Goal: Task Accomplishment & Management: Manage account settings

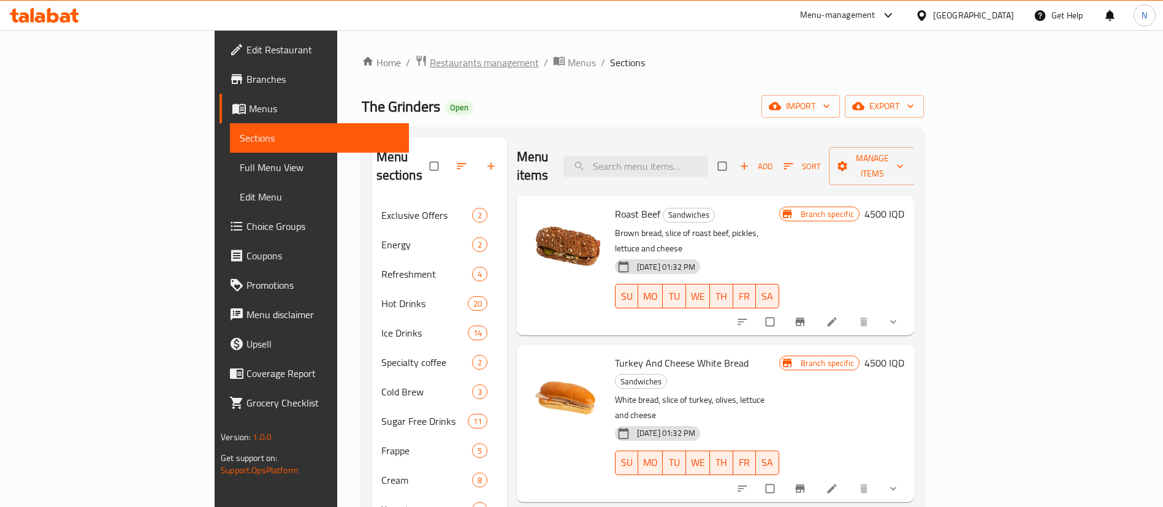
click at [430, 58] on span "Restaurants management" at bounding box center [484, 62] width 109 height 15
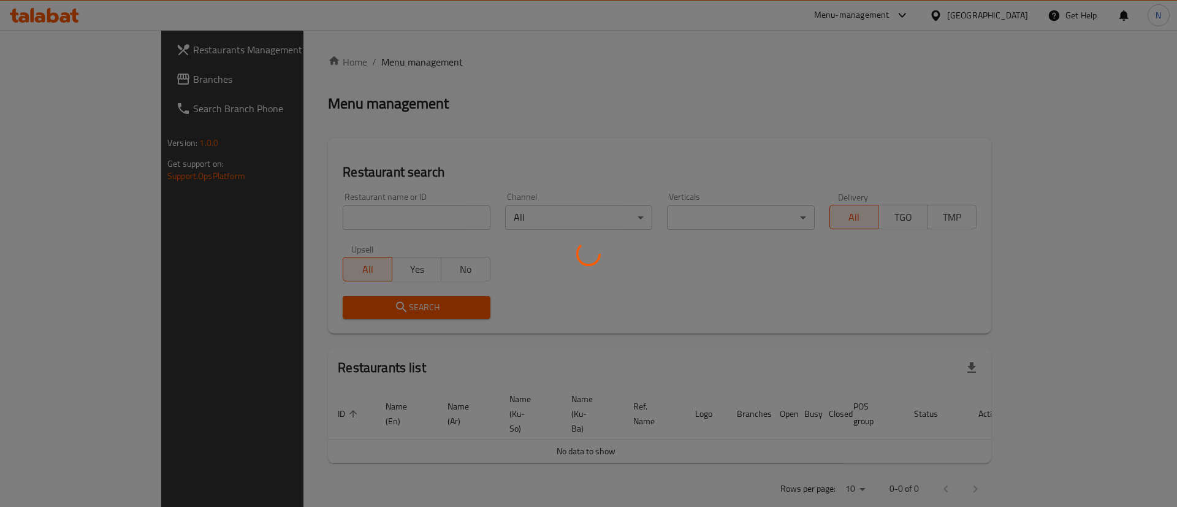
click at [347, 213] on div at bounding box center [588, 253] width 1177 height 507
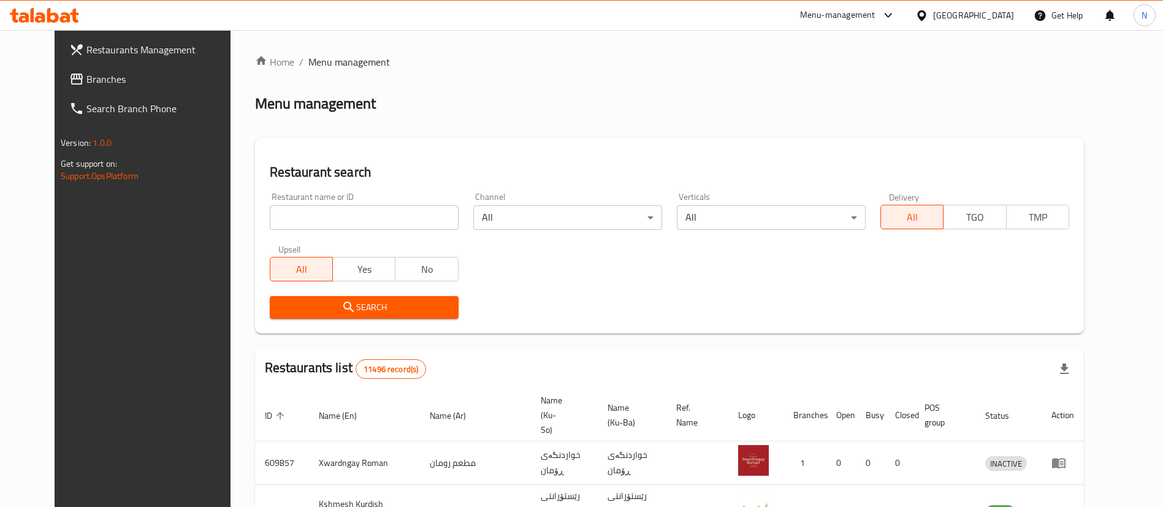
click at [328, 219] on input "search" at bounding box center [364, 217] width 189 height 25
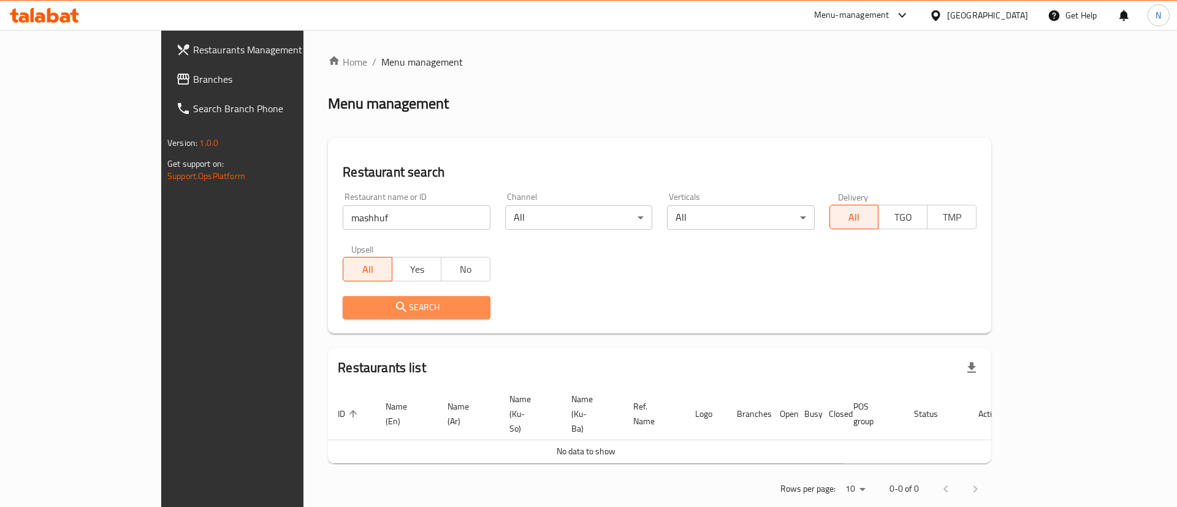
click at [352, 303] on span "Search" at bounding box center [415, 307] width 127 height 15
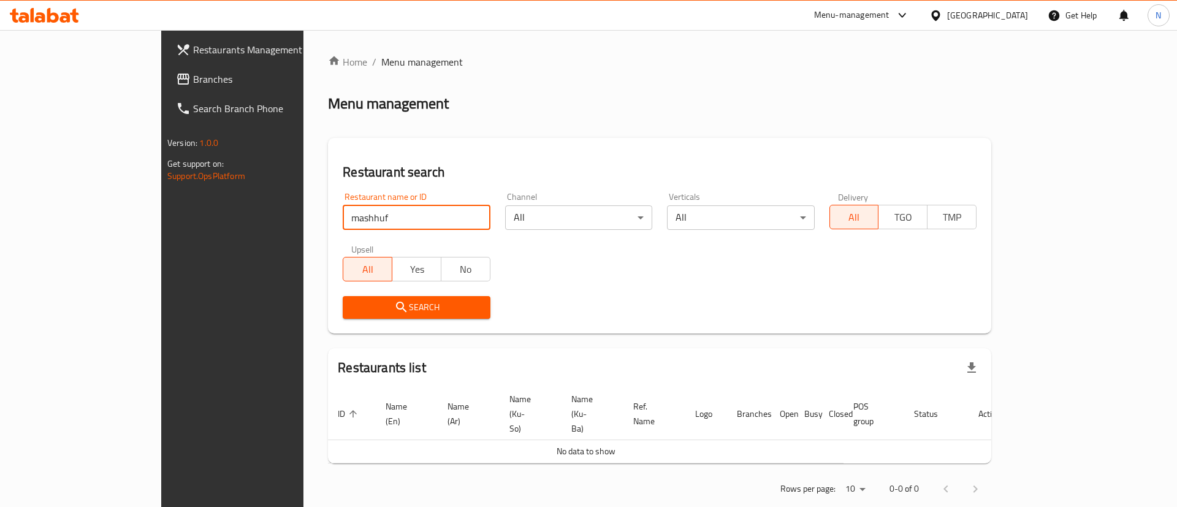
click at [343, 218] on input "mashhuf" at bounding box center [416, 217] width 147 height 25
click button "Search" at bounding box center [416, 307] width 147 height 23
drag, startPoint x: 302, startPoint y: 215, endPoint x: 132, endPoint y: 175, distance: 174.5
click at [161, 180] on div "Restaurants Management Branches Search Branch Phone Version: 1.0.0 Get support …" at bounding box center [588, 279] width 854 height 499
paste input "Al Mashhw"
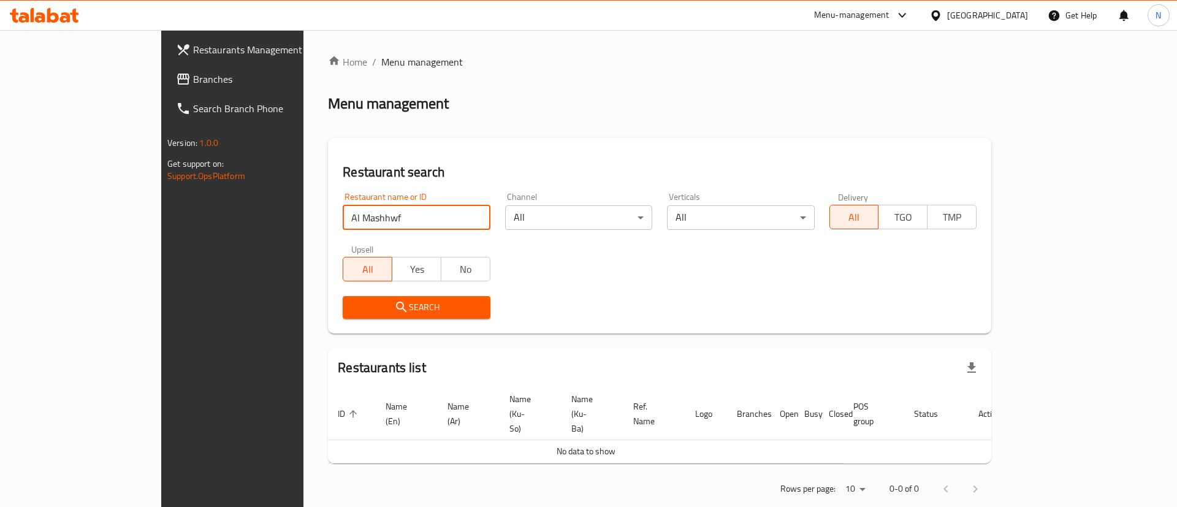
type input "Al Mashhwf"
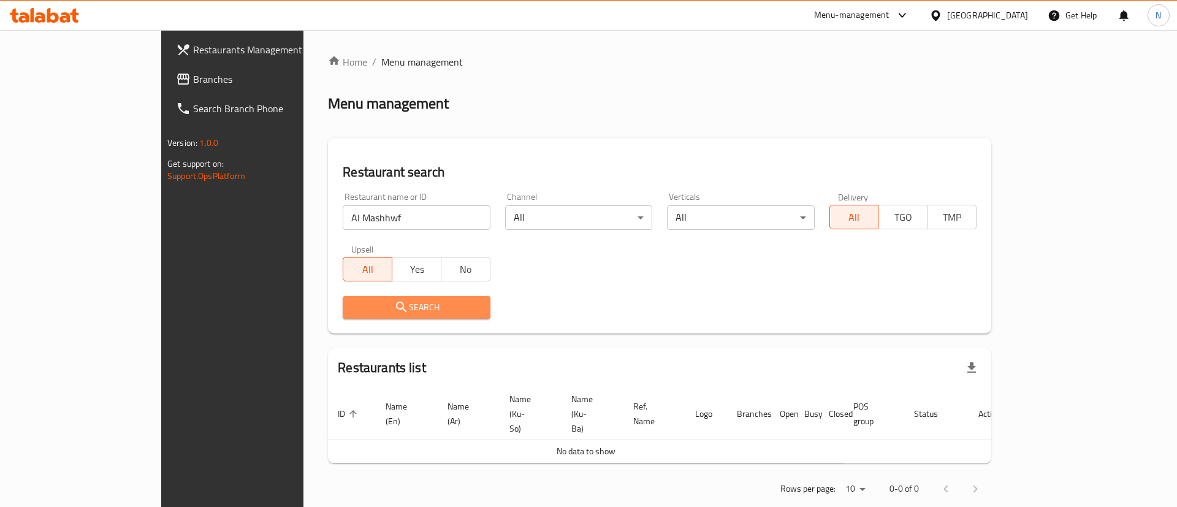
click at [343, 316] on button "Search" at bounding box center [416, 307] width 147 height 23
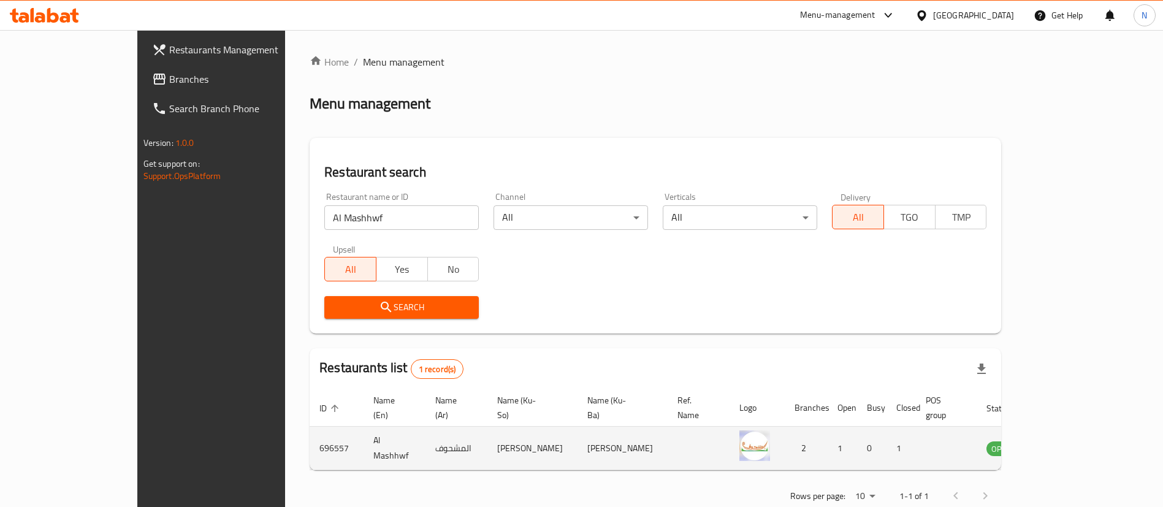
click at [1065, 441] on icon "enhanced table" at bounding box center [1057, 448] width 15 height 15
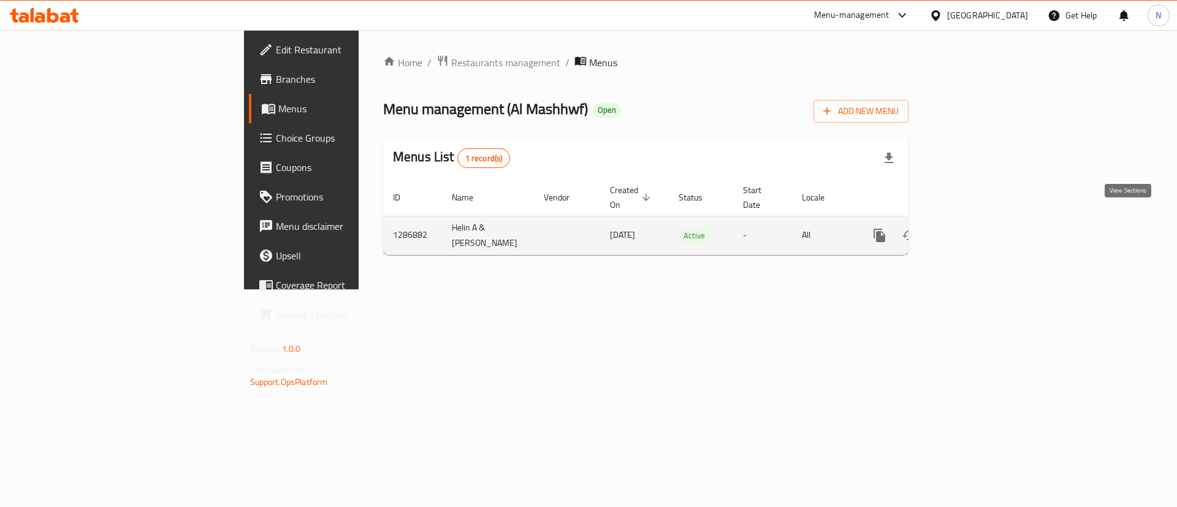
click at [975, 228] on icon "enhanced table" at bounding box center [967, 235] width 15 height 15
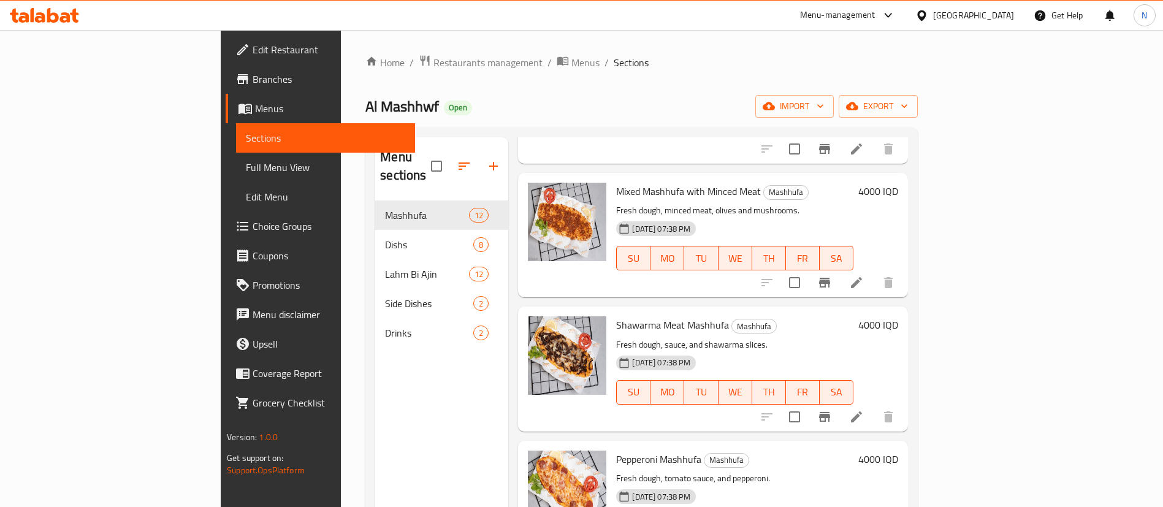
scroll to position [1130, 0]
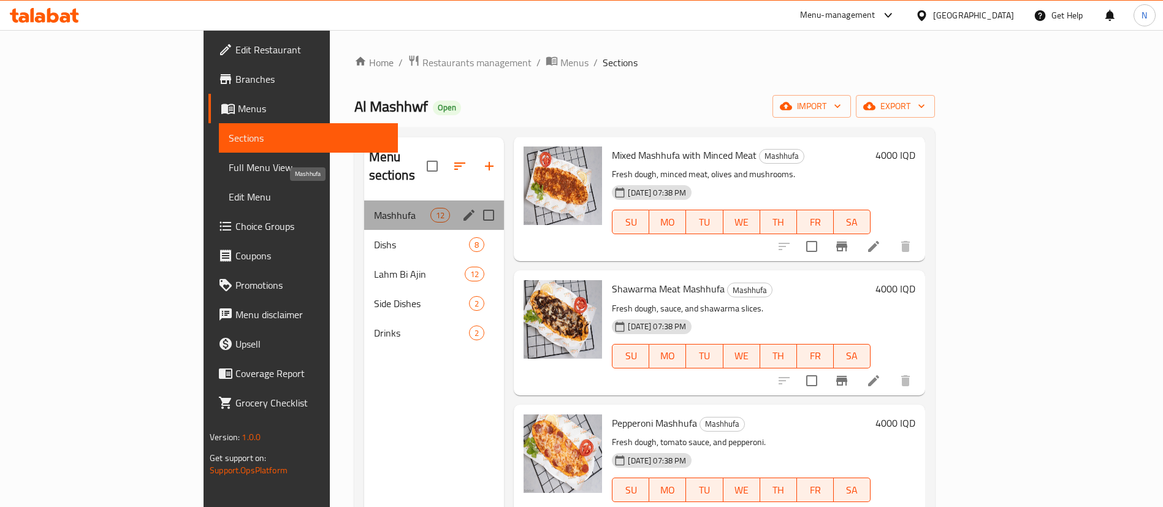
click at [374, 208] on span "Mashhufa" at bounding box center [402, 215] width 57 height 15
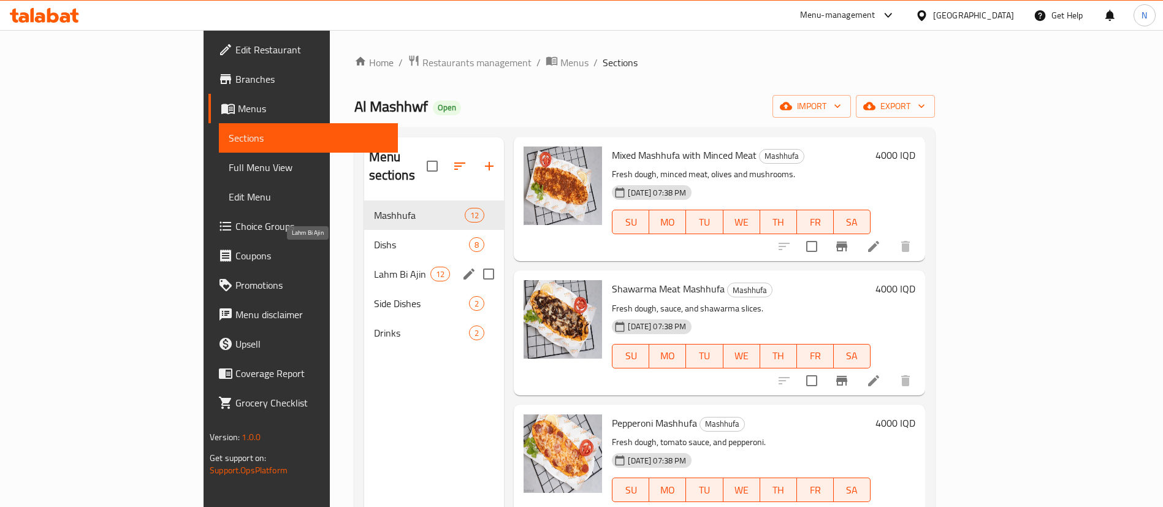
click at [374, 267] on span "Lahm Bi Ajin" at bounding box center [402, 274] width 57 height 15
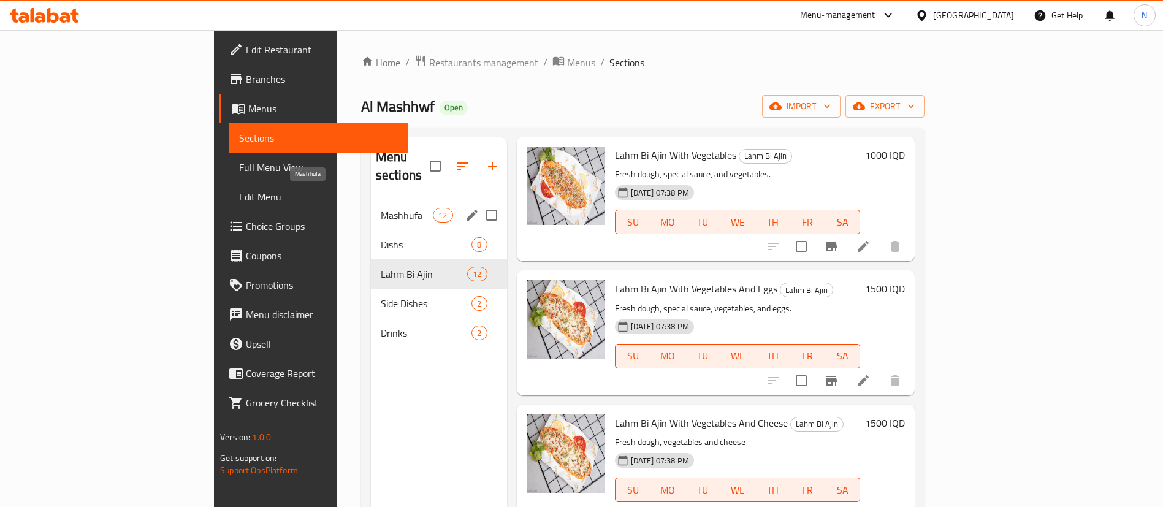
click at [381, 208] on span "Mashhufa" at bounding box center [407, 215] width 52 height 15
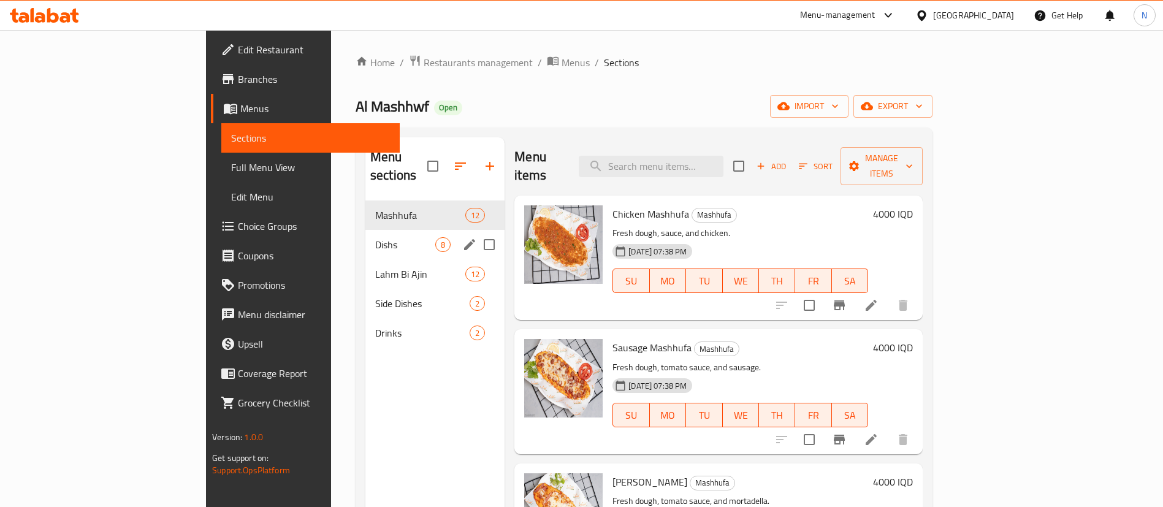
click at [365, 230] on div "Dishs 8" at bounding box center [434, 244] width 139 height 29
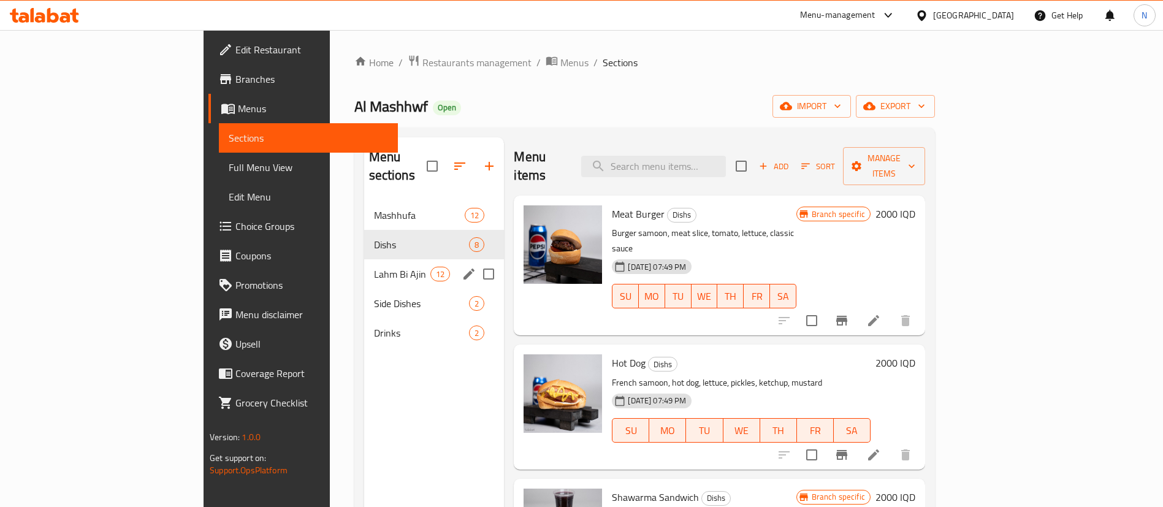
click at [364, 259] on div "Lahm Bi Ajin 12" at bounding box center [434, 273] width 140 height 29
